Goal: Information Seeking & Learning: Learn about a topic

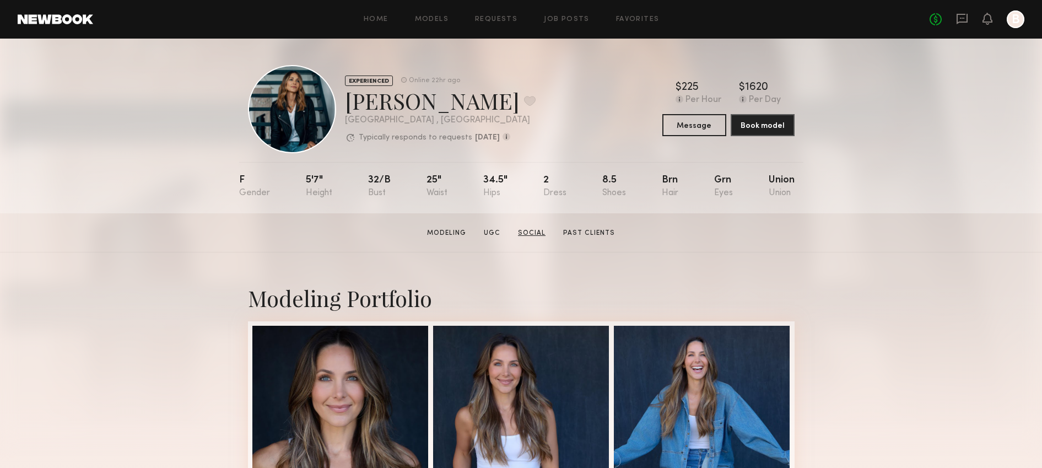
click at [537, 232] on link "Social" at bounding box center [531, 233] width 36 height 10
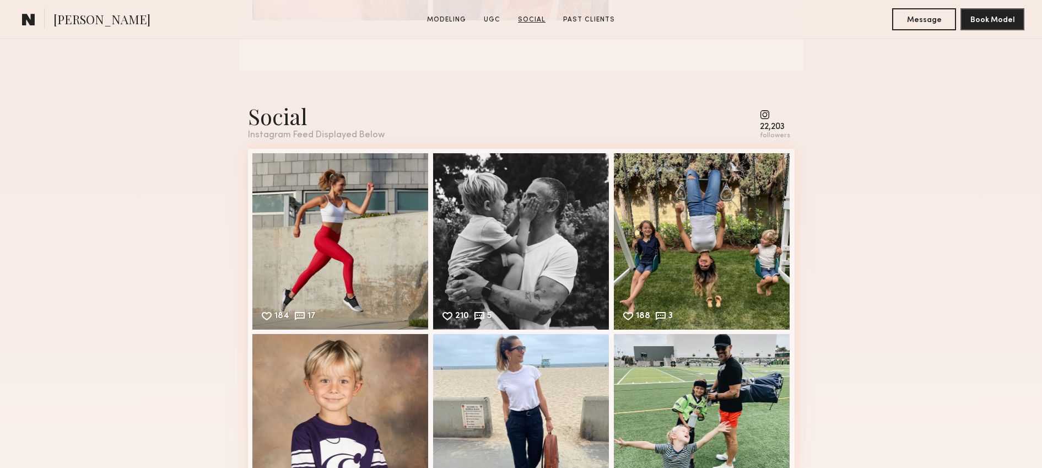
scroll to position [1542, 0]
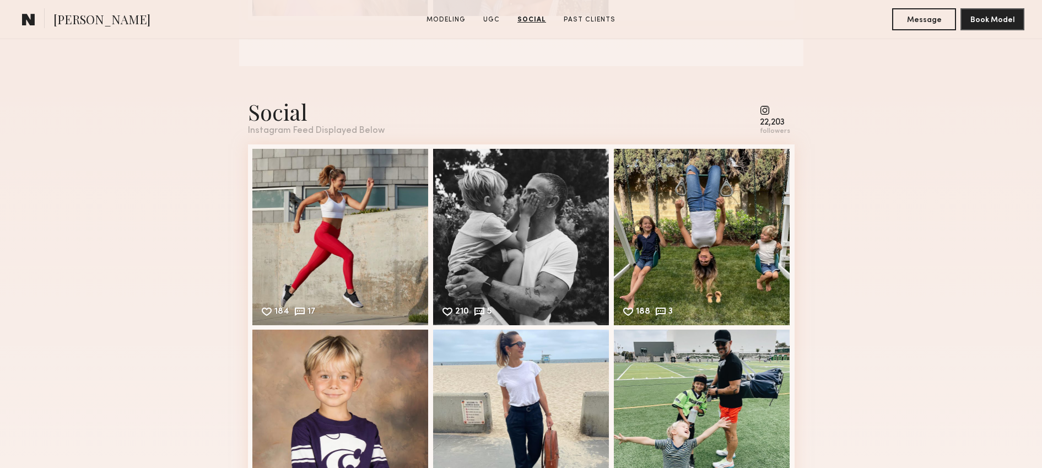
click at [769, 113] on common-icon at bounding box center [775, 110] width 30 height 10
click at [778, 129] on div "followers" at bounding box center [775, 131] width 30 height 8
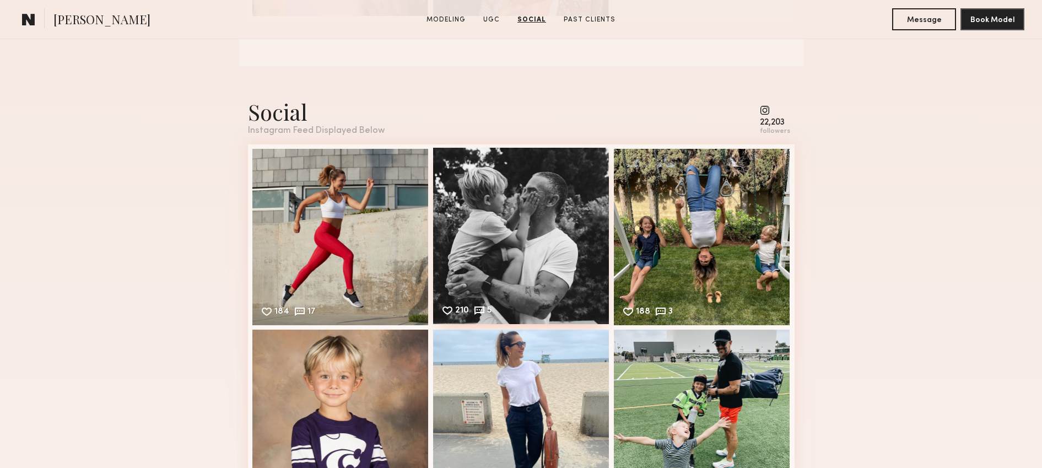
click at [569, 224] on div "210 5 Likes & comments displayed to show model’s engagement" at bounding box center [521, 236] width 176 height 176
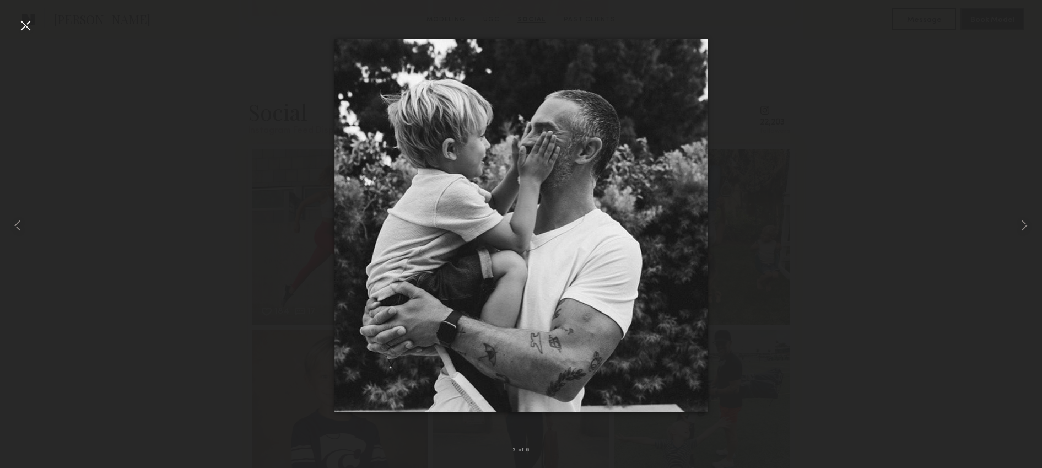
click at [552, 205] on img at bounding box center [521, 226] width 374 height 374
click at [851, 199] on div at bounding box center [521, 225] width 1042 height 415
click at [24, 17] on div at bounding box center [26, 26] width 18 height 18
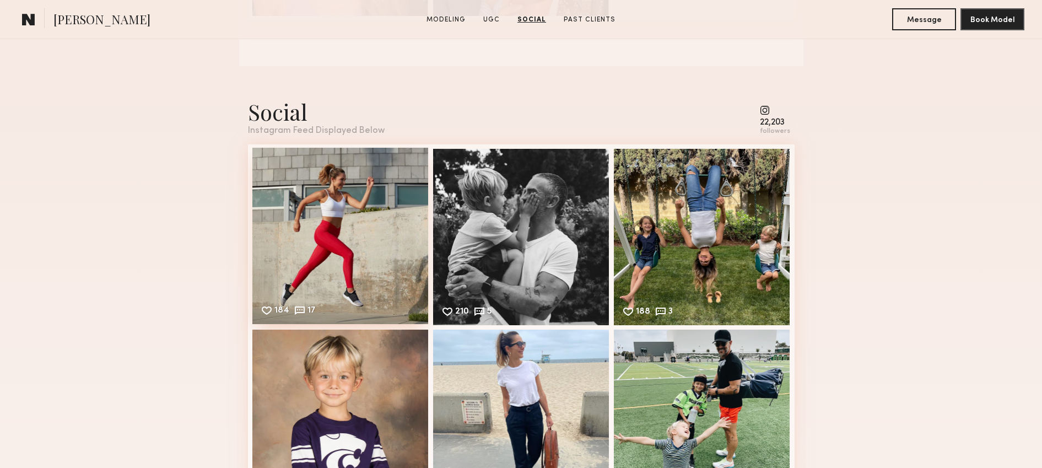
click at [312, 214] on div "184 17 Likes & comments displayed to show model’s engagement" at bounding box center [340, 236] width 176 height 176
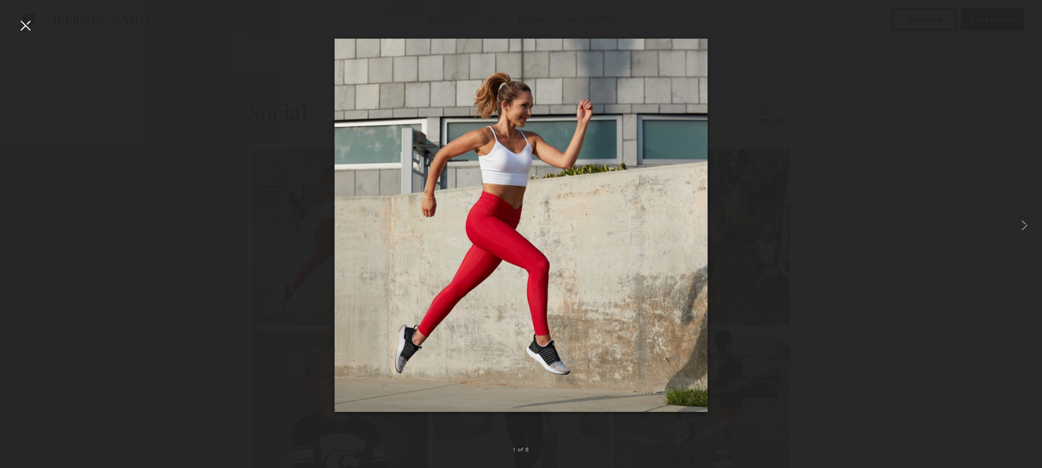
click at [463, 134] on img at bounding box center [521, 226] width 374 height 374
click at [30, 29] on div at bounding box center [26, 26] width 18 height 18
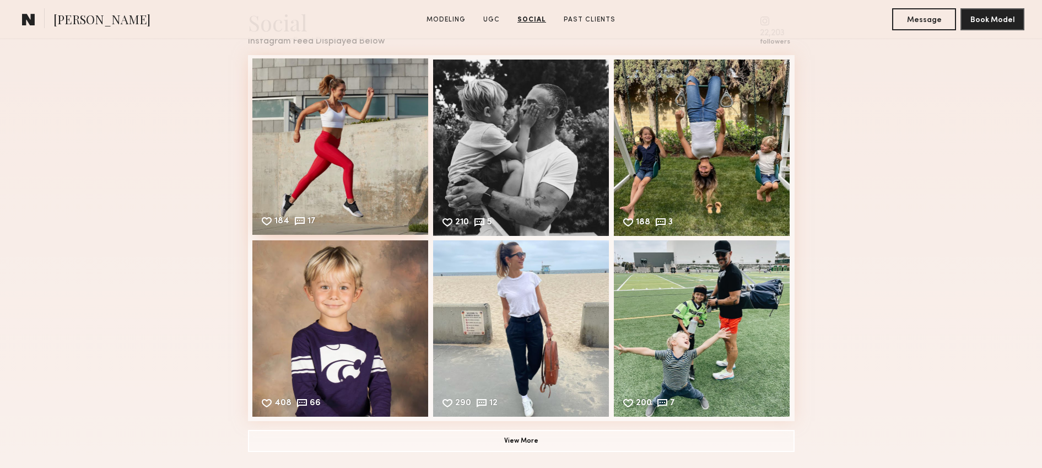
scroll to position [1631, 0]
click at [639, 235] on nb-model-profile-images-feed "184 17 Likes & comments displayed to show model’s engagement 210 5 Likes & comm…" at bounding box center [521, 238] width 547 height 366
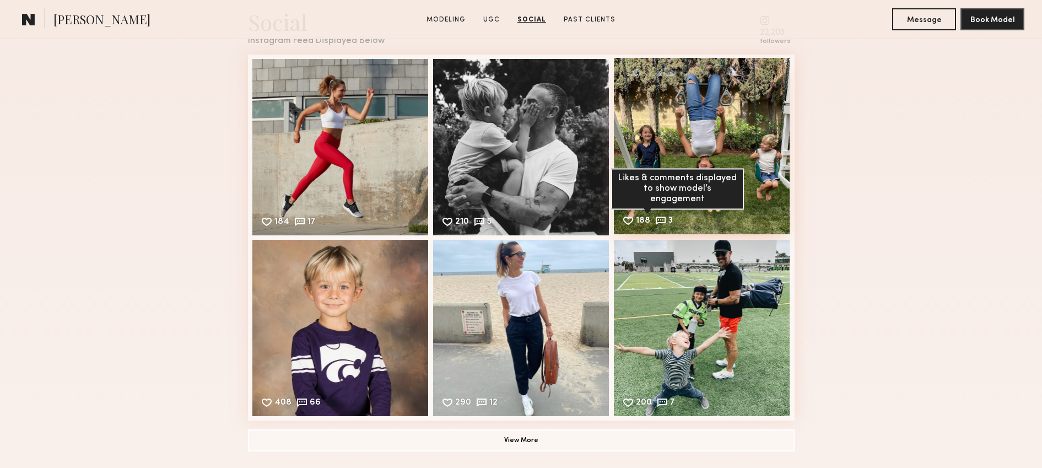
click at [659, 223] on common-icon at bounding box center [661, 220] width 12 height 12
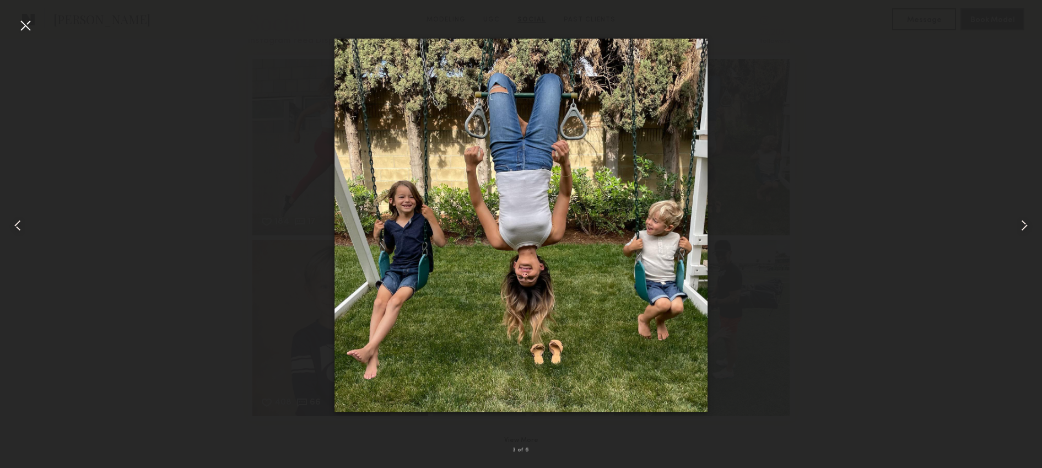
click at [863, 121] on div at bounding box center [521, 225] width 1042 height 415
click at [27, 29] on div at bounding box center [26, 26] width 18 height 18
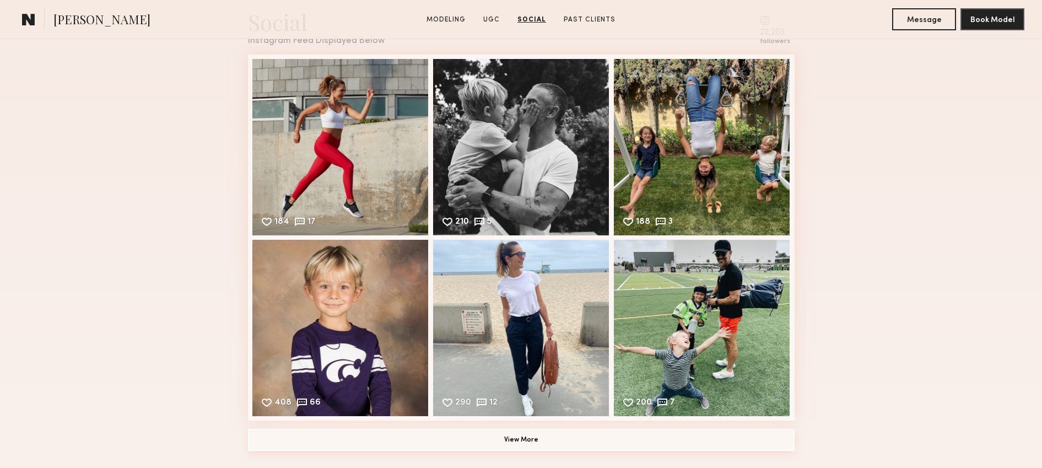
click at [537, 443] on button "View More" at bounding box center [521, 440] width 547 height 22
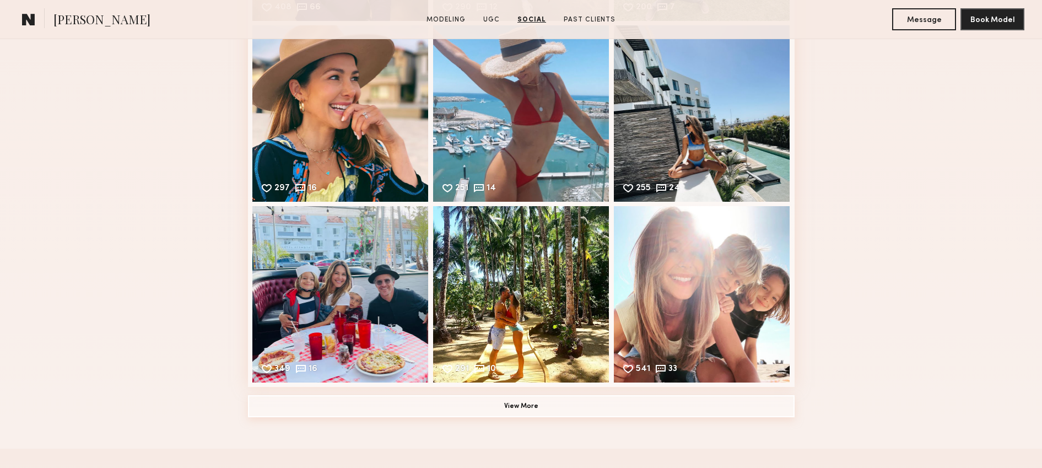
scroll to position [2032, 0]
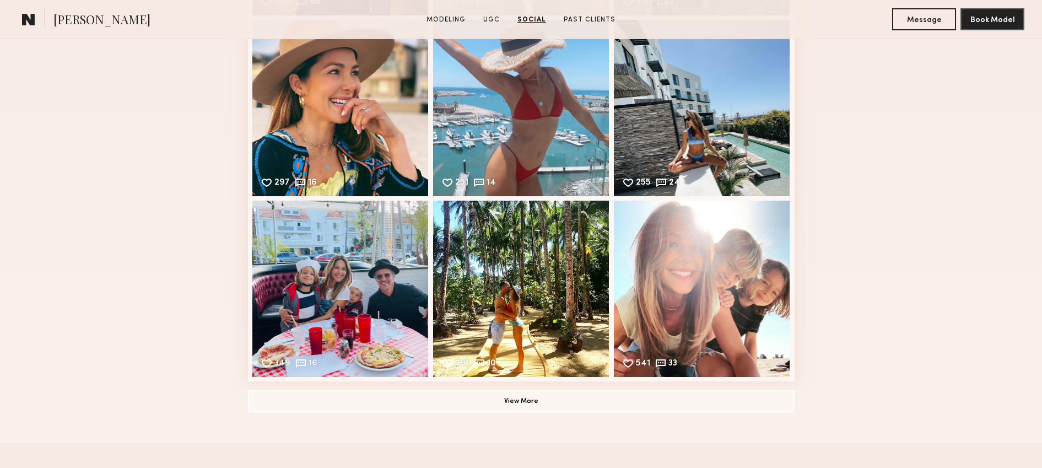
click at [548, 413] on div "Social Instagram Feed Displayed Below 22,203 followers 184 17 Likes & comments …" at bounding box center [521, 9] width 547 height 867
click at [549, 406] on button "View More" at bounding box center [521, 401] width 547 height 22
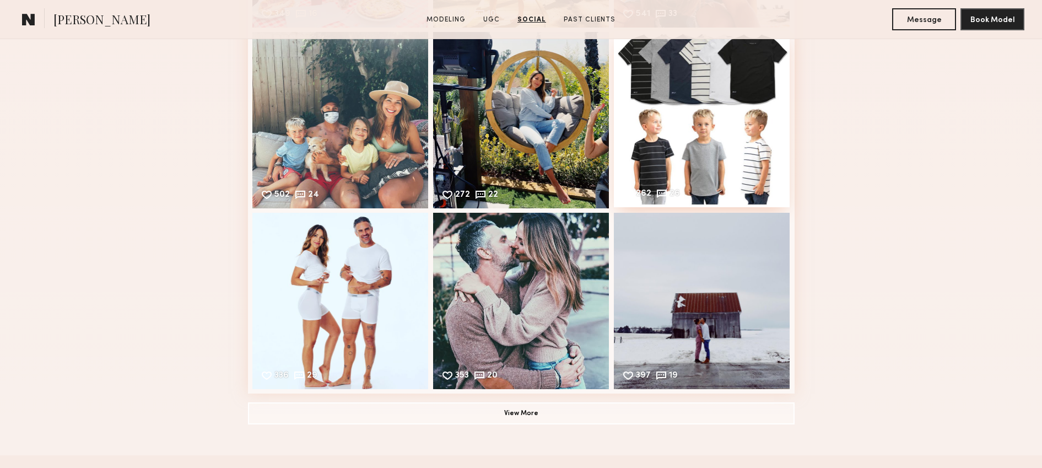
scroll to position [2383, 0]
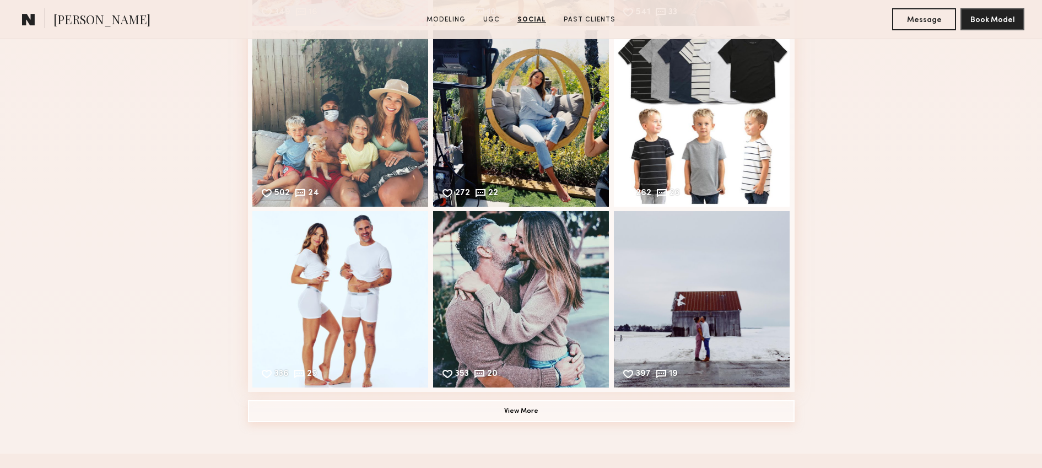
click at [642, 405] on button "View More" at bounding box center [521, 411] width 547 height 22
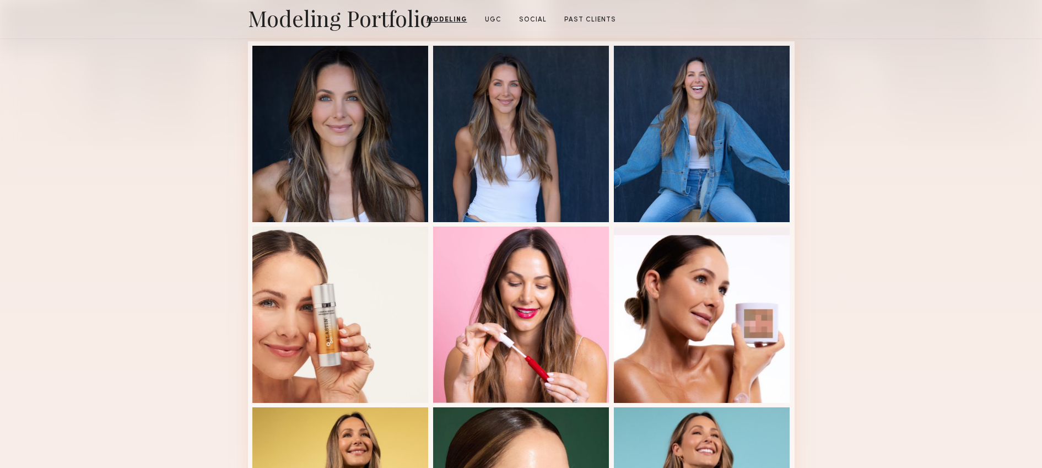
scroll to position [0, 0]
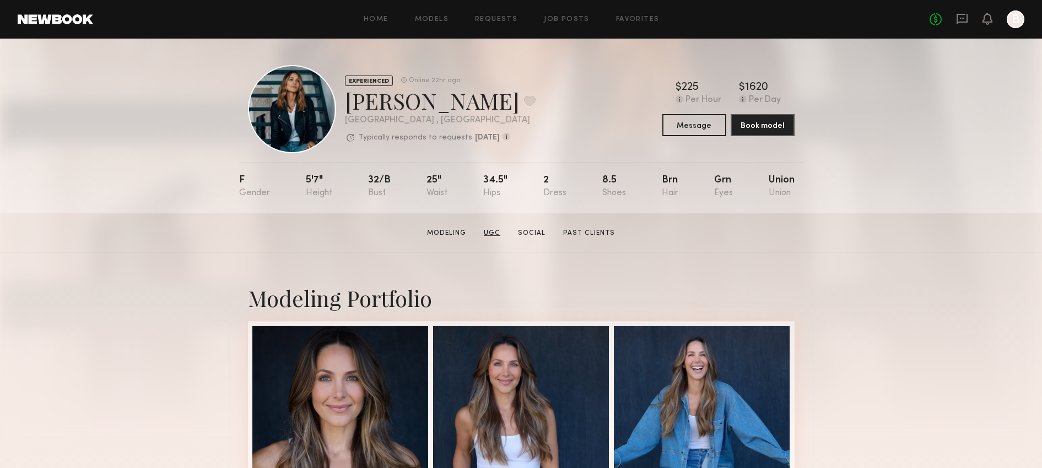
click at [490, 236] on link "UGC" at bounding box center [491, 233] width 25 height 10
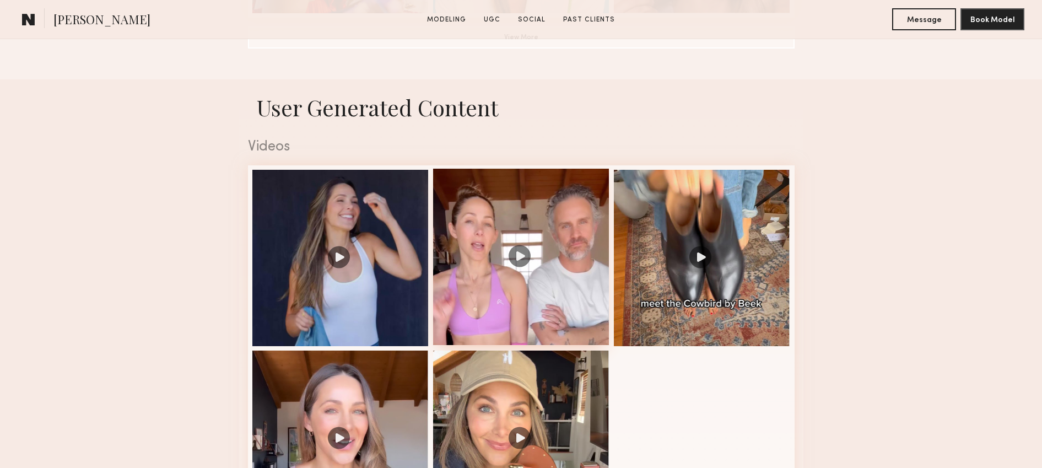
scroll to position [1044, 0]
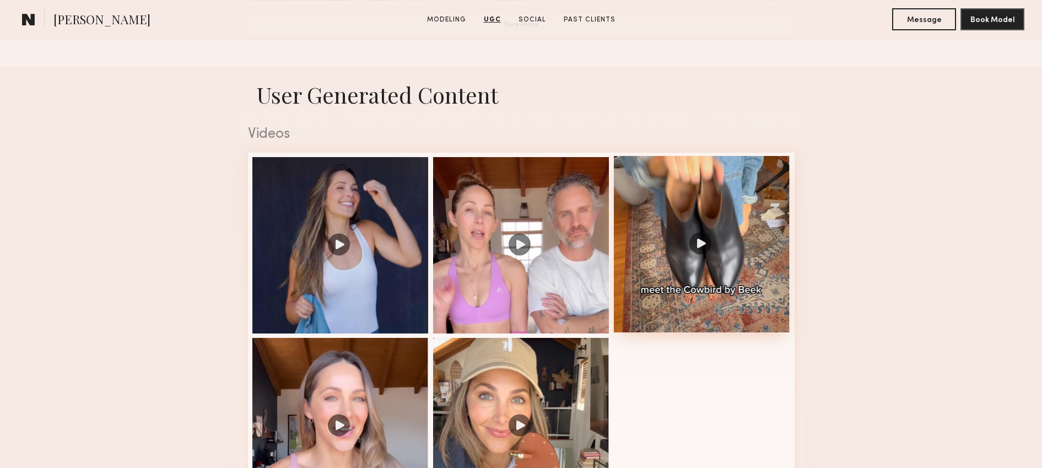
click at [700, 251] on div at bounding box center [702, 244] width 176 height 176
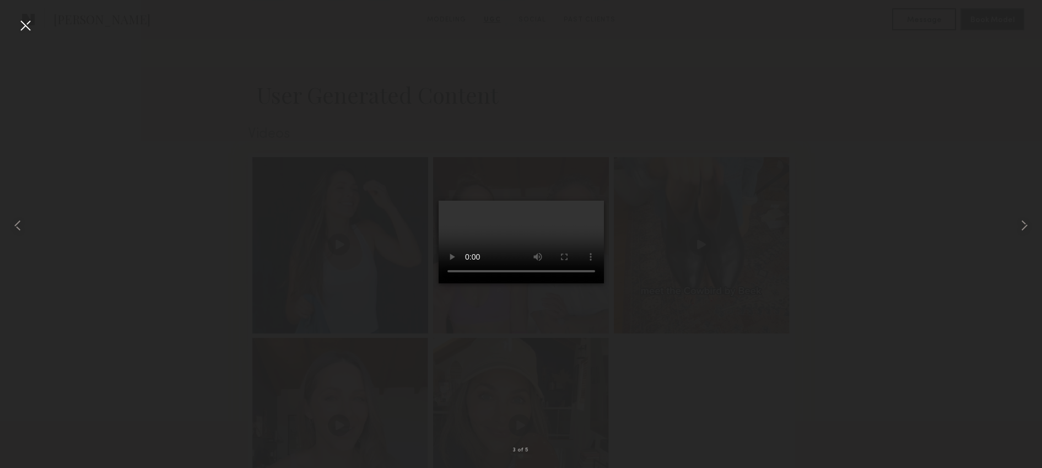
click at [696, 182] on div at bounding box center [521, 225] width 1042 height 415
click at [26, 23] on div at bounding box center [26, 26] width 18 height 18
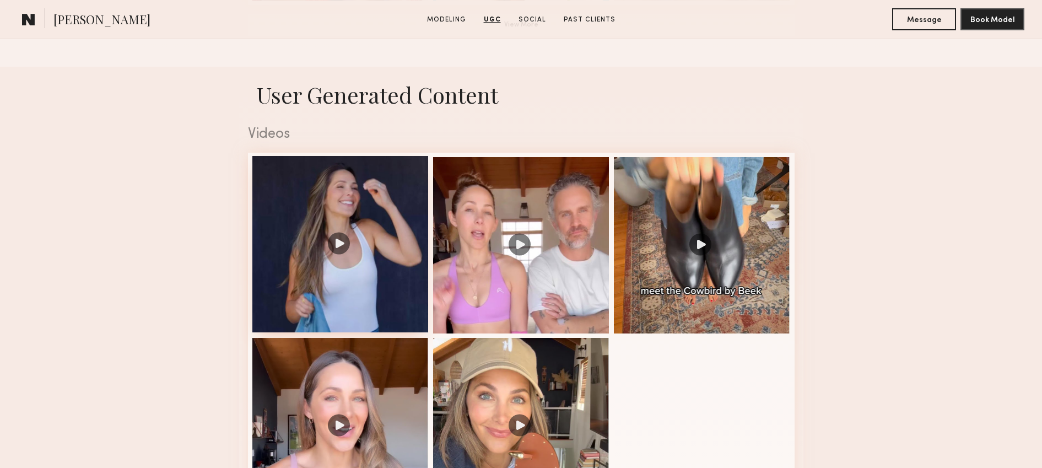
click at [311, 198] on div at bounding box center [340, 244] width 176 height 176
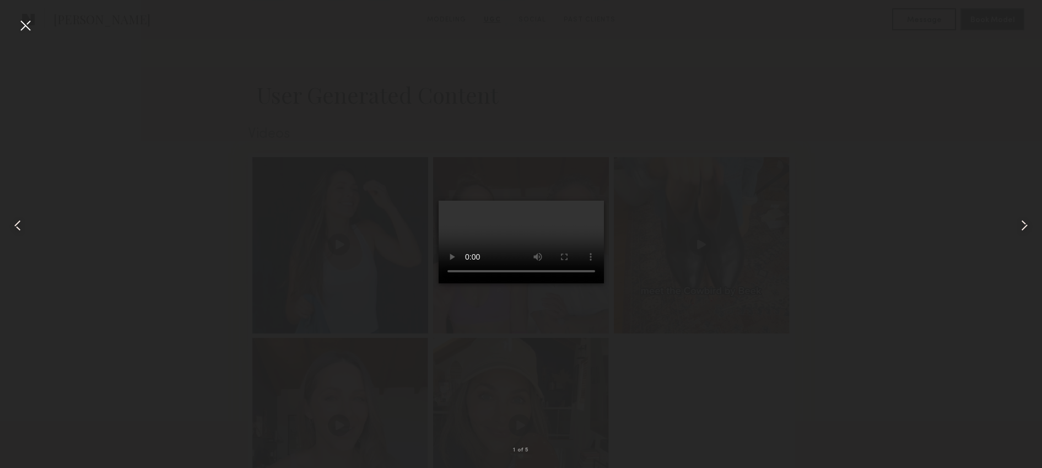
click at [26, 30] on div at bounding box center [26, 26] width 18 height 18
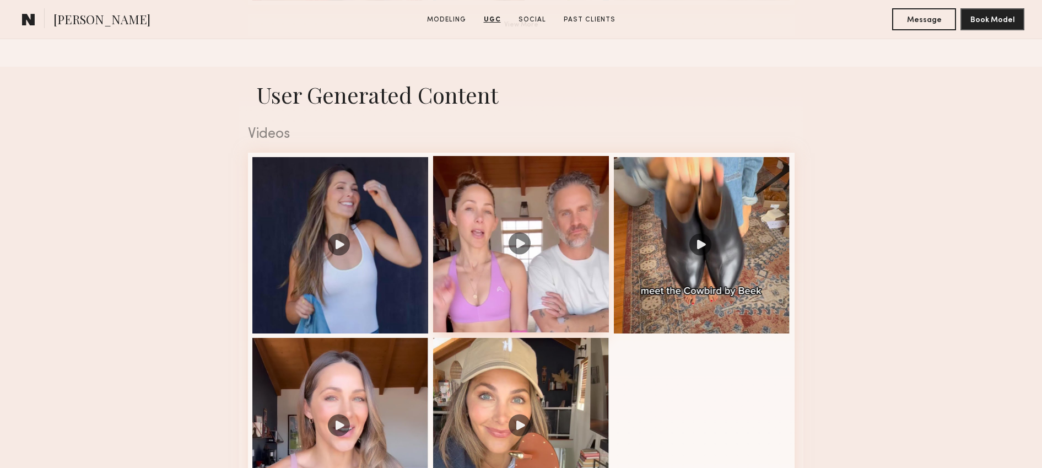
click at [545, 275] on div at bounding box center [521, 244] width 176 height 176
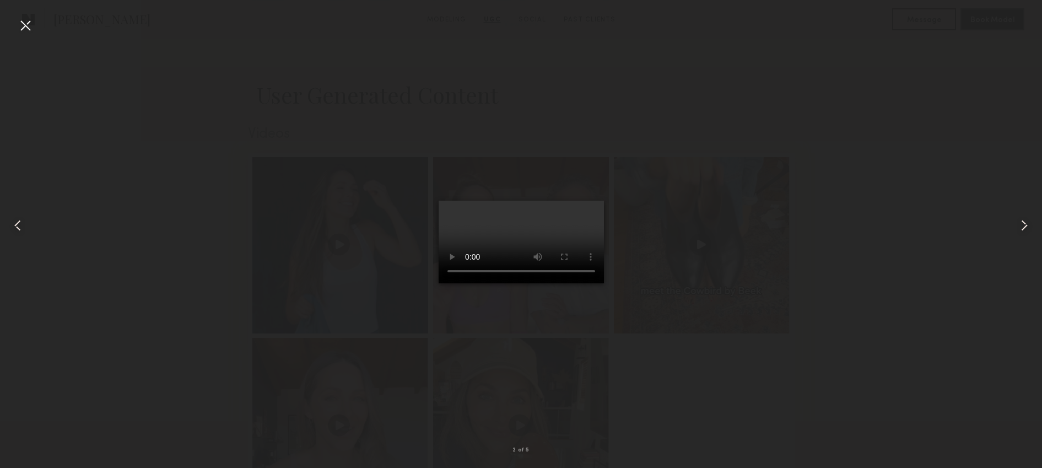
click at [718, 130] on div at bounding box center [521, 225] width 1042 height 415
click at [27, 23] on div at bounding box center [26, 26] width 18 height 18
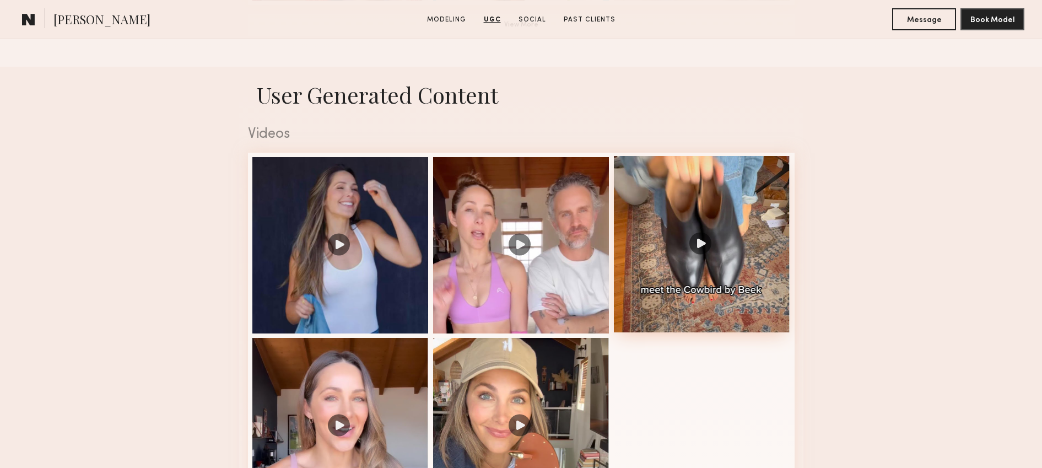
click at [658, 239] on div at bounding box center [702, 244] width 176 height 176
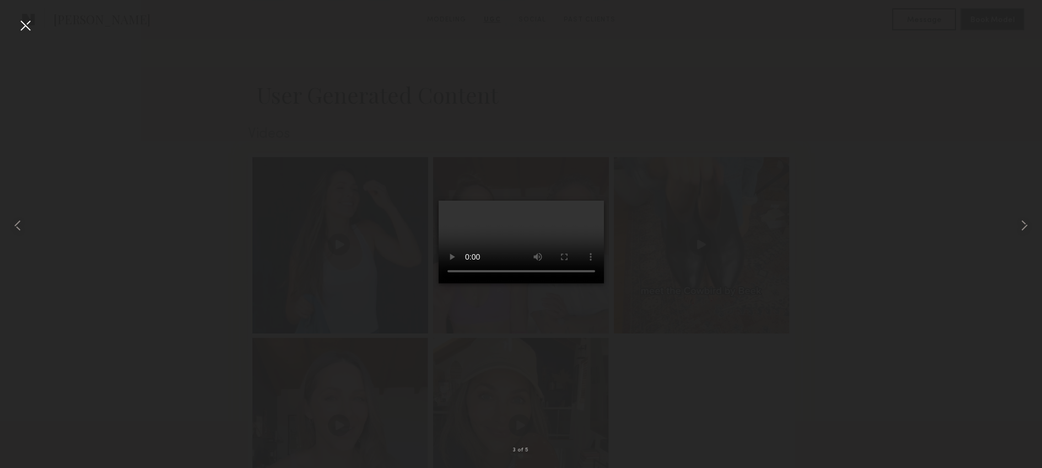
click at [818, 143] on div at bounding box center [521, 225] width 1042 height 415
click at [21, 28] on div at bounding box center [26, 26] width 18 height 18
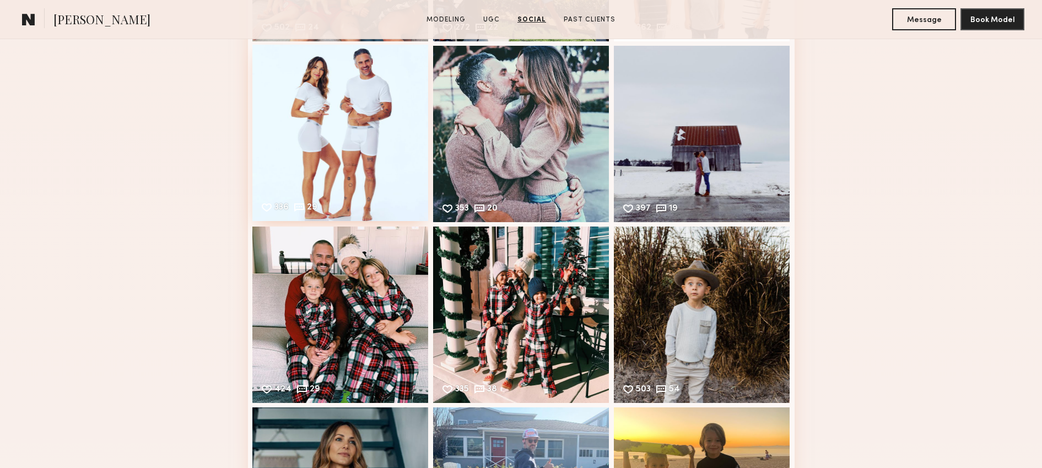
scroll to position [2546, 0]
